Goal: Complete application form: Complete application form

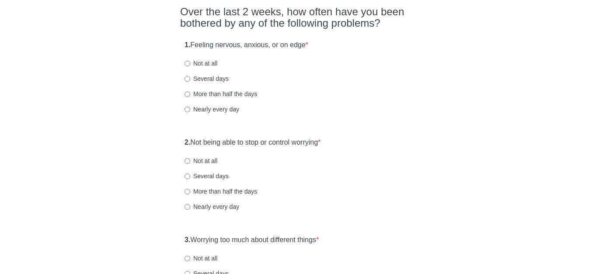
scroll to position [74, 0]
click at [189, 64] on input "Not at all" at bounding box center [188, 63] width 6 height 6
radio input "true"
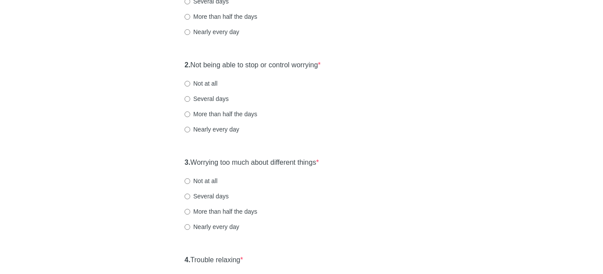
scroll to position [163, 0]
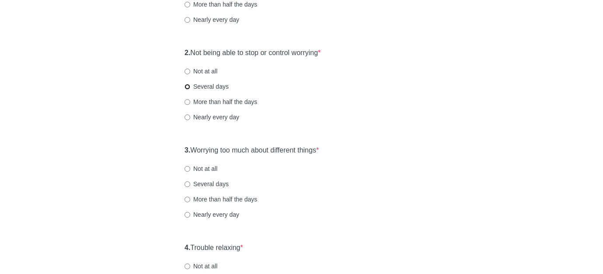
click at [186, 87] on input "Several days" at bounding box center [188, 87] width 6 height 6
radio input "true"
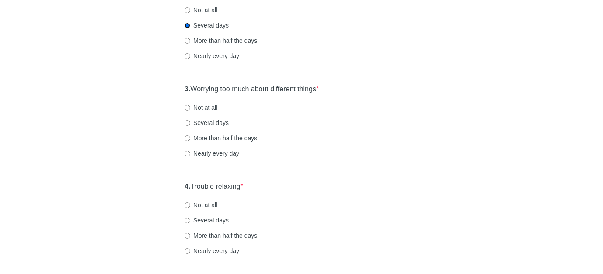
scroll to position [291, 0]
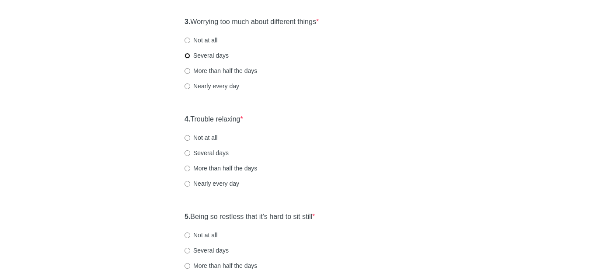
click at [186, 55] on input "Several days" at bounding box center [188, 56] width 6 height 6
radio input "true"
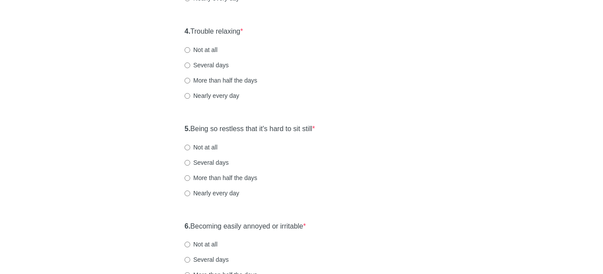
scroll to position [391, 0]
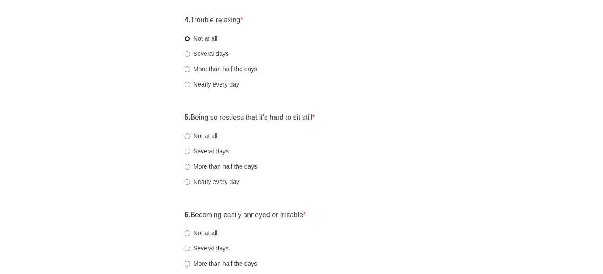
click at [188, 39] on input "Not at all" at bounding box center [188, 39] width 6 height 6
radio input "true"
click at [189, 55] on input "Several days" at bounding box center [188, 54] width 6 height 6
radio input "true"
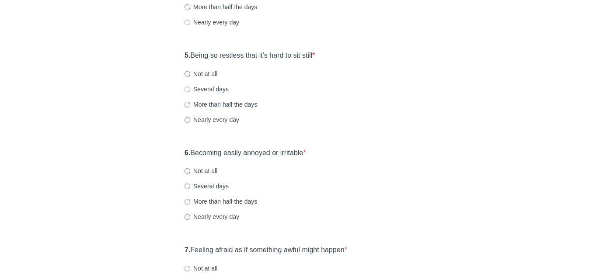
scroll to position [459, 0]
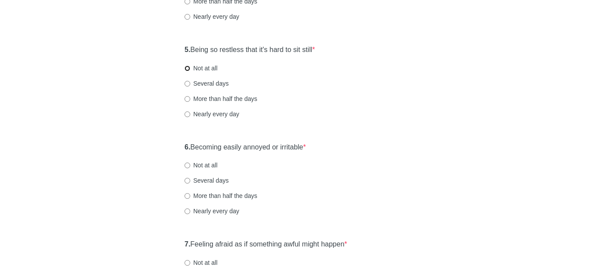
click at [188, 68] on input "Not at all" at bounding box center [188, 69] width 6 height 6
radio input "true"
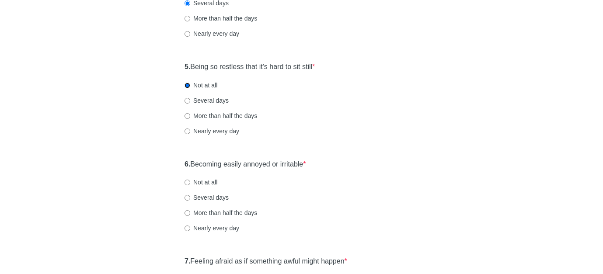
scroll to position [438, 0]
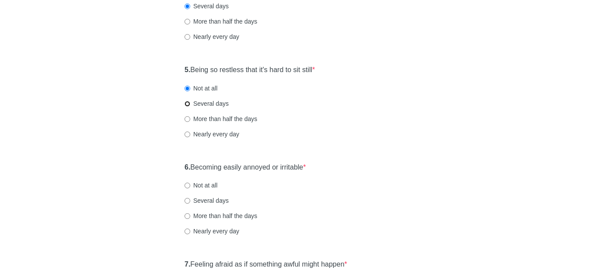
click at [188, 104] on input "Several days" at bounding box center [188, 104] width 6 height 6
radio input "true"
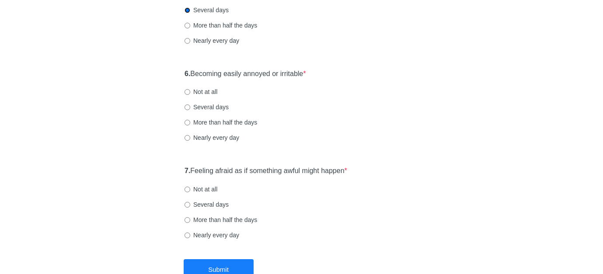
scroll to position [538, 0]
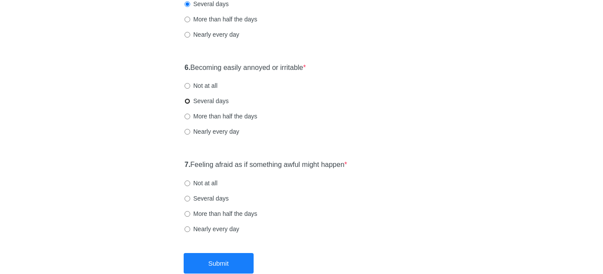
click at [187, 102] on input "Several days" at bounding box center [188, 101] width 6 height 6
radio input "true"
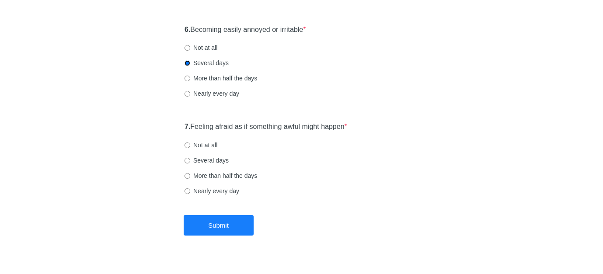
scroll to position [591, 0]
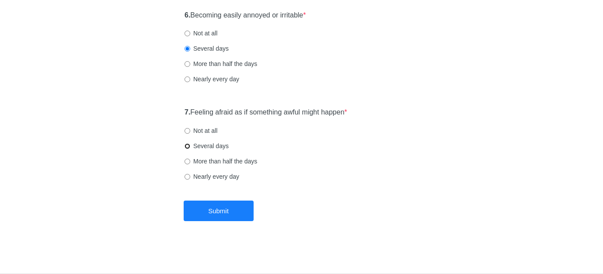
click at [187, 146] on input "Several days" at bounding box center [188, 147] width 6 height 6
radio input "true"
click at [237, 208] on button "Submit" at bounding box center [219, 211] width 70 height 21
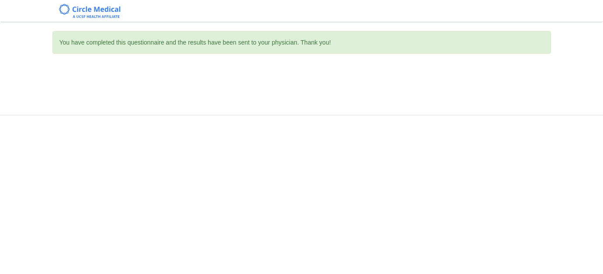
scroll to position [0, 0]
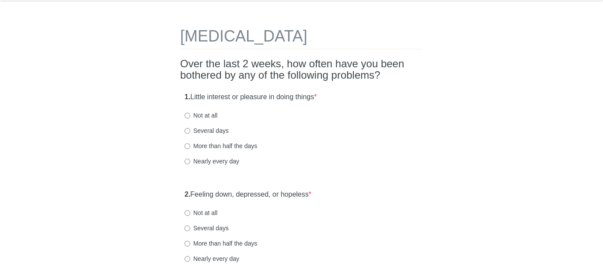
scroll to position [23, 0]
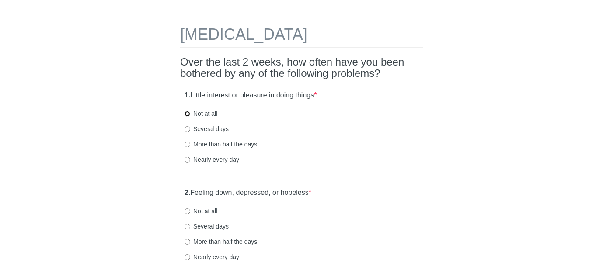
click at [189, 112] on input "Not at all" at bounding box center [188, 114] width 6 height 6
radio input "true"
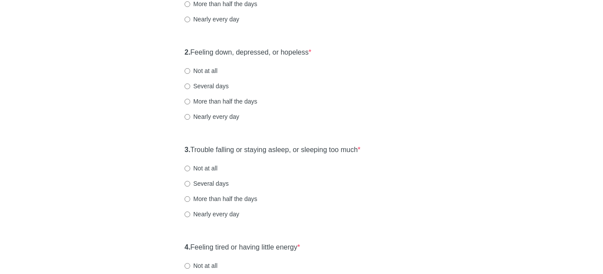
scroll to position [165, 0]
click at [189, 85] on input "Several days" at bounding box center [188, 85] width 6 height 6
radio input "true"
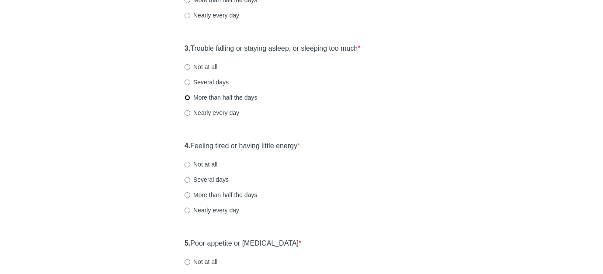
click at [188, 96] on input "More than half the days" at bounding box center [188, 98] width 6 height 6
radio input "true"
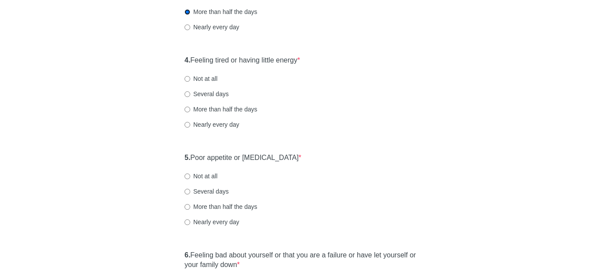
scroll to position [351, 0]
click at [187, 78] on input "Not at all" at bounding box center [188, 78] width 6 height 6
radio input "true"
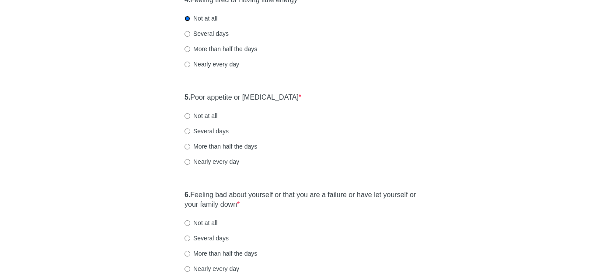
scroll to position [439, 0]
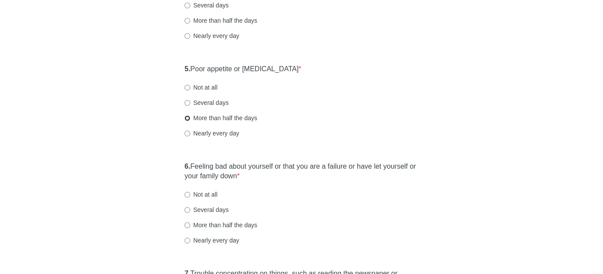
click at [187, 120] on input "More than half the days" at bounding box center [188, 119] width 6 height 6
radio input "true"
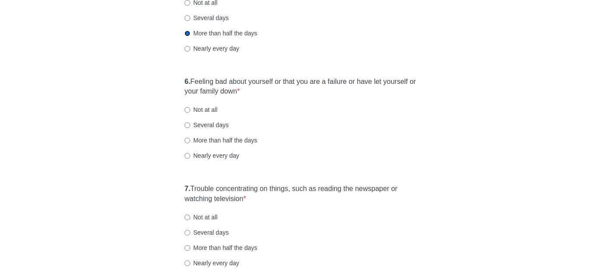
scroll to position [555, 0]
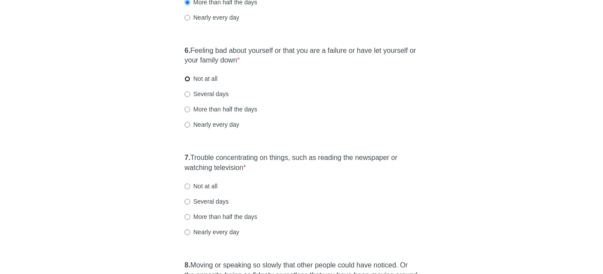
click at [188, 79] on input "Not at all" at bounding box center [188, 79] width 6 height 6
radio input "true"
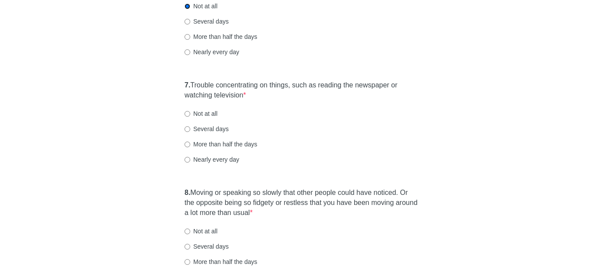
scroll to position [636, 0]
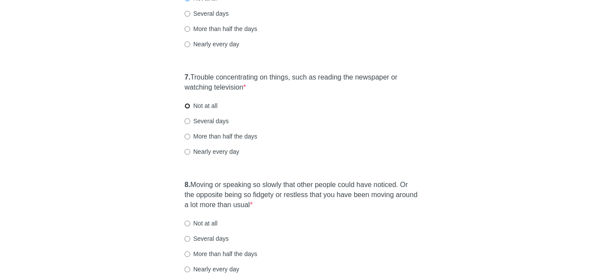
click at [188, 106] on input "Not at all" at bounding box center [188, 106] width 6 height 6
radio input "true"
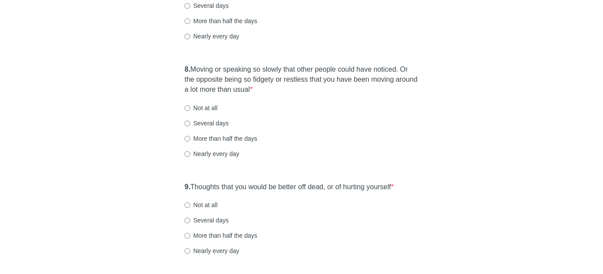
scroll to position [756, 0]
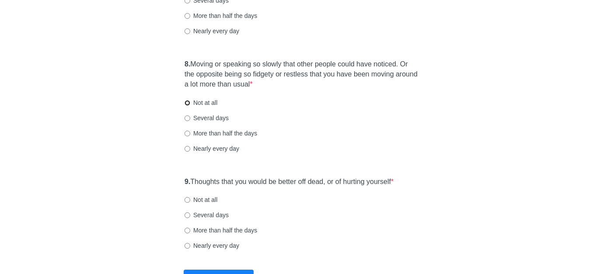
click at [187, 102] on input "Not at all" at bounding box center [188, 103] width 6 height 6
radio input "true"
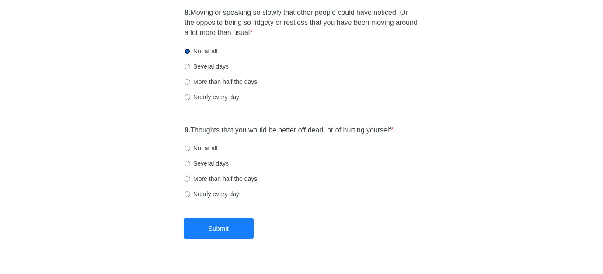
scroll to position [826, 0]
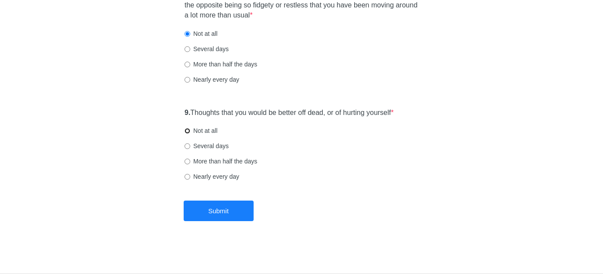
click at [188, 130] on input "Not at all" at bounding box center [188, 131] width 6 height 6
radio input "true"
click at [226, 218] on button "Submit" at bounding box center [219, 211] width 70 height 21
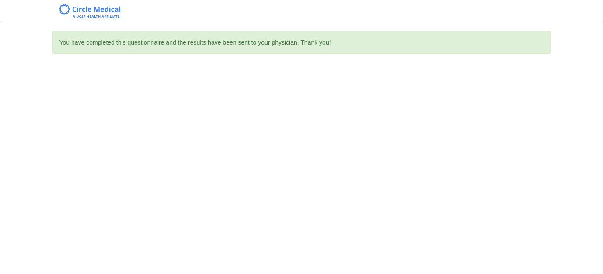
scroll to position [0, 0]
